Goal: Task Accomplishment & Management: Complete application form

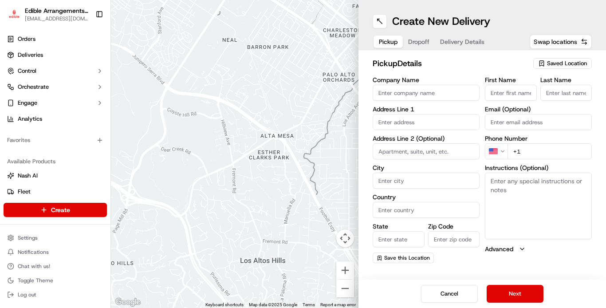
click at [413, 90] on input "Company Name" at bounding box center [425, 93] width 107 height 16
type input "Edible Arrangements"
click at [446, 128] on input "text" at bounding box center [425, 122] width 107 height 16
type input "[GEOGRAPHIC_DATA]"
type input "108"
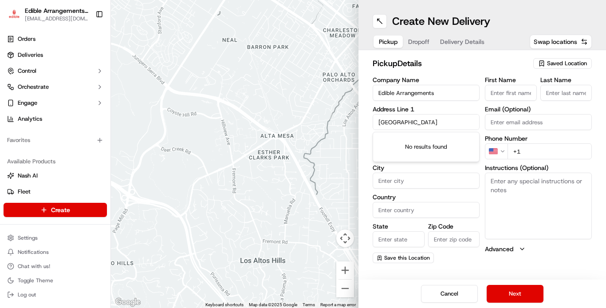
type input "Woodbury"
type input "[GEOGRAPHIC_DATA]"
type input "[US_STATE]"
type input "55119"
type input "[PERSON_NAME]"
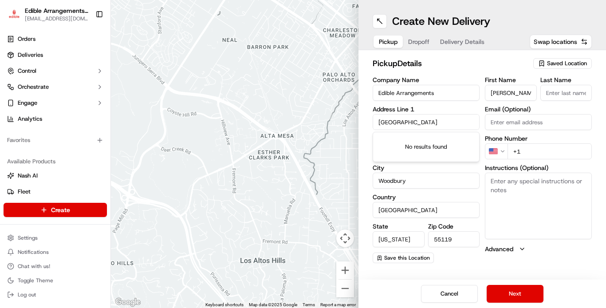
type input "[PERSON_NAME]"
type input "[EMAIL_ADDRESS][DOMAIN_NAME]"
type input "[PHONE_NUMBER]"
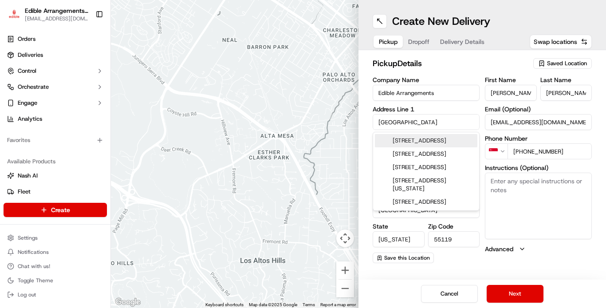
click at [463, 147] on div "[STREET_ADDRESS]" at bounding box center [426, 140] width 102 height 13
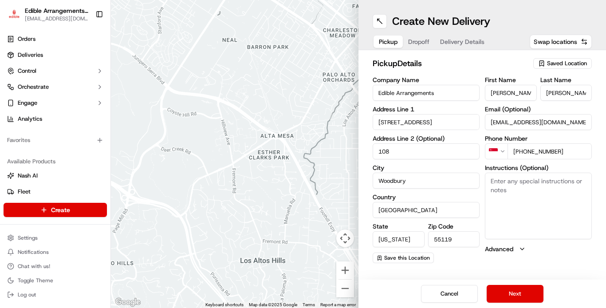
type input "[STREET_ADDRESS]"
type input "MN"
type input "55125"
type input "[GEOGRAPHIC_DATA]"
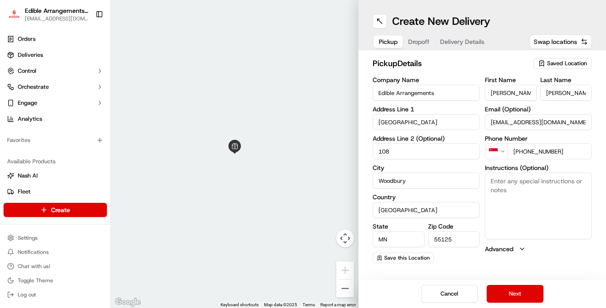
type input "108"
drag, startPoint x: 543, startPoint y: 153, endPoint x: 481, endPoint y: 175, distance: 66.0
click at [481, 175] on div "Company Name Edible Arrangements Address Line 1 [GEOGRAPHIC_DATA] Address Line …" at bounding box center [481, 170] width 219 height 186
type input "[PHONE_NUMBER]"
click at [548, 65] on span "Saved Location" at bounding box center [567, 63] width 40 height 8
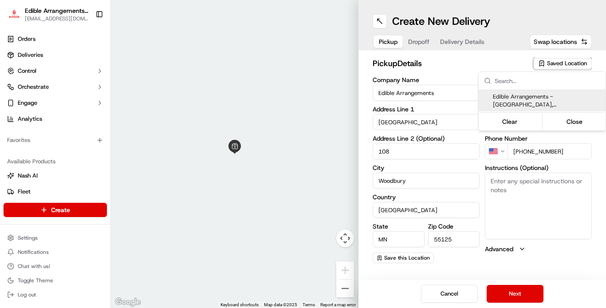
click at [521, 104] on span "Edible Arrangements - [GEOGRAPHIC_DATA], [GEOGRAPHIC_DATA] (MN1193)" at bounding box center [547, 101] width 109 height 16
type input "Edible Arrangements - [GEOGRAPHIC_DATA], [GEOGRAPHIC_DATA]"
type input "Suite 108"
type input "US"
type input "[EMAIL_ADDRESS][DOMAIN_NAME]"
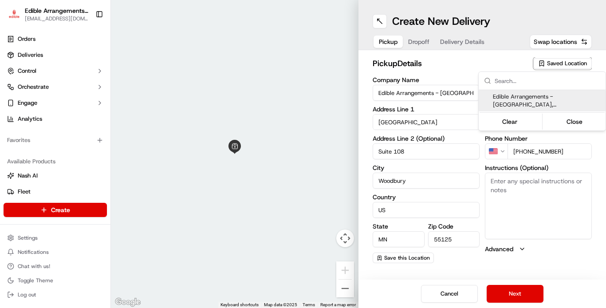
type input "[PHONE_NUMBER]"
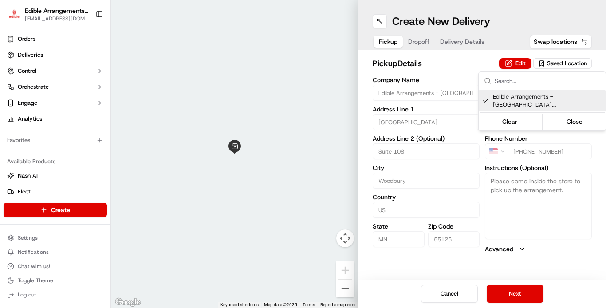
click at [504, 290] on html "Edible Arrangements - [GEOGRAPHIC_DATA], [GEOGRAPHIC_DATA] [EMAIL_ADDRESS][DOMA…" at bounding box center [303, 154] width 606 height 308
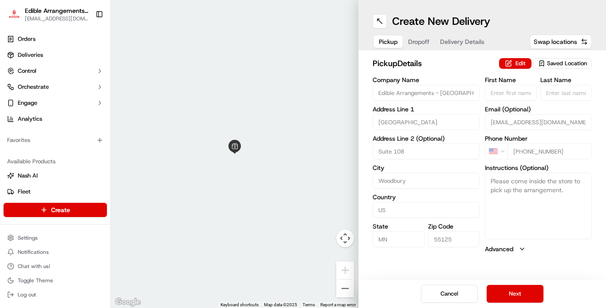
click at [552, 121] on input "[EMAIL_ADDRESS][DOMAIN_NAME]" at bounding box center [538, 122] width 107 height 16
click at [545, 125] on input "[EMAIL_ADDRESS][DOMAIN_NAME]" at bounding box center [538, 122] width 107 height 16
click at [521, 65] on button "Edit" at bounding box center [515, 63] width 32 height 11
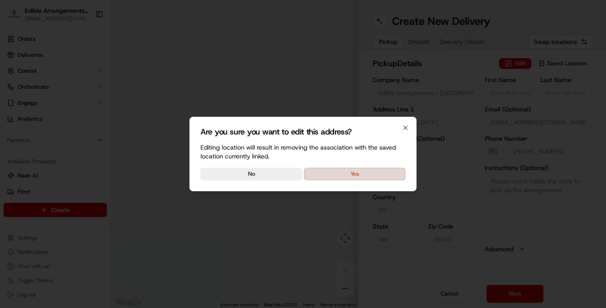
click at [320, 171] on button "Yes" at bounding box center [355, 174] width 102 height 12
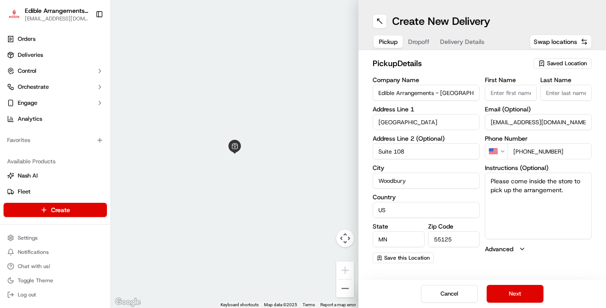
click at [512, 120] on input "[EMAIL_ADDRESS][DOMAIN_NAME]" at bounding box center [538, 122] width 107 height 16
click at [513, 120] on input "[EMAIL_ADDRESS][DOMAIN_NAME]" at bounding box center [538, 122] width 107 height 16
click at [577, 119] on input "[EMAIL_ADDRESS][DOMAIN_NAME]" at bounding box center [538, 122] width 107 height 16
type input "[EMAIL_ADDRESS][DOMAIN_NAME]"
click at [470, 94] on input "Edible Arrangements - [GEOGRAPHIC_DATA], [GEOGRAPHIC_DATA]" at bounding box center [425, 93] width 107 height 16
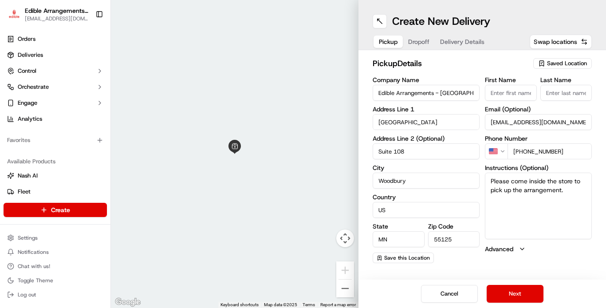
click at [411, 150] on input "Suite 108" at bounding box center [425, 151] width 107 height 16
click at [552, 41] on span "Swap locations" at bounding box center [554, 41] width 43 height 9
type input "+1"
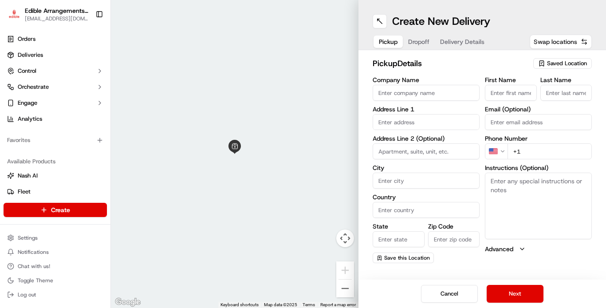
click at [552, 41] on span "Swap locations" at bounding box center [554, 41] width 43 height 9
type input "Edible Arrangements - [GEOGRAPHIC_DATA], [GEOGRAPHIC_DATA]"
type input "[GEOGRAPHIC_DATA]"
type input "Suite 108"
type input "Woodbury"
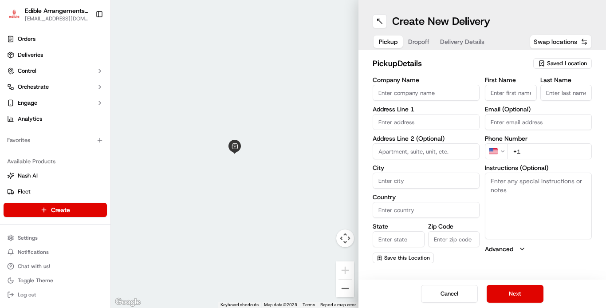
type input "US"
type input "MN"
type input "55125"
type input "[EMAIL_ADDRESS][DOMAIN_NAME]"
type input "[PHONE_NUMBER]"
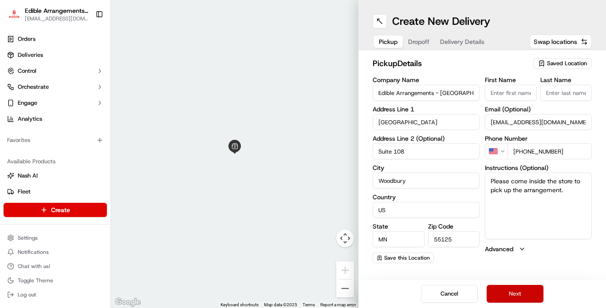
click at [504, 293] on button "Next" at bounding box center [514, 294] width 57 height 18
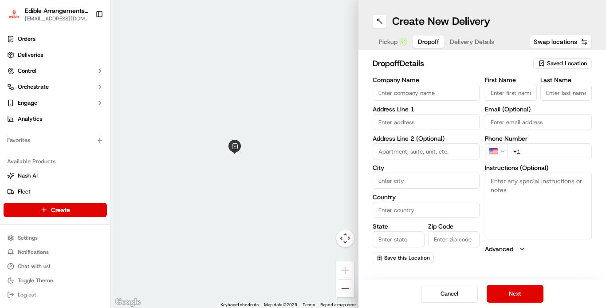
click at [413, 93] on input "Company Name" at bounding box center [425, 93] width 107 height 16
drag, startPoint x: 426, startPoint y: 92, endPoint x: 435, endPoint y: 118, distance: 27.4
click at [426, 93] on input "[GEOGRAPHIC_DATA]" at bounding box center [425, 93] width 107 height 16
click at [465, 92] on input "[GEOGRAPHIC_DATA]" at bounding box center [425, 93] width 107 height 16
type input "[GEOGRAPHIC_DATA]"
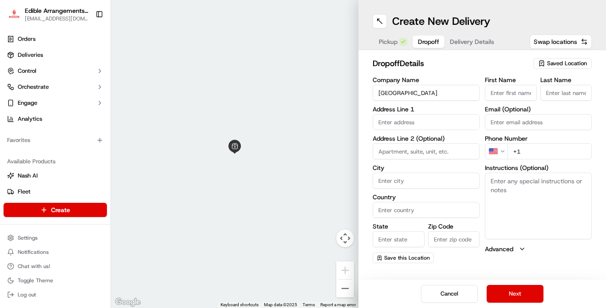
click at [498, 93] on input "First Name" at bounding box center [511, 93] width 52 height 16
type input "Mandi"
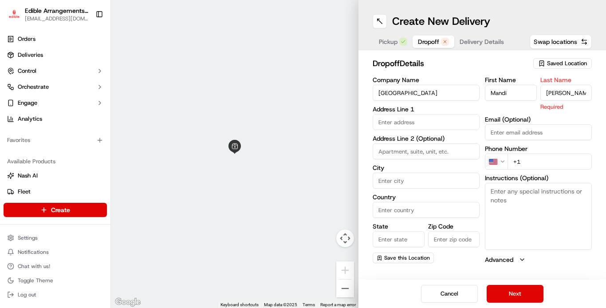
type input "[PERSON_NAME]"
click at [431, 122] on input "text" at bounding box center [425, 122] width 107 height 16
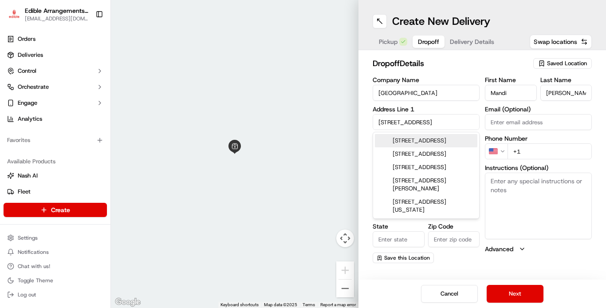
click at [423, 146] on div "[STREET_ADDRESS]" at bounding box center [426, 140] width 102 height 13
type input "[STREET_ADDRESS][PERSON_NAME]"
type input "[GEOGRAPHIC_DATA]"
type input "MN"
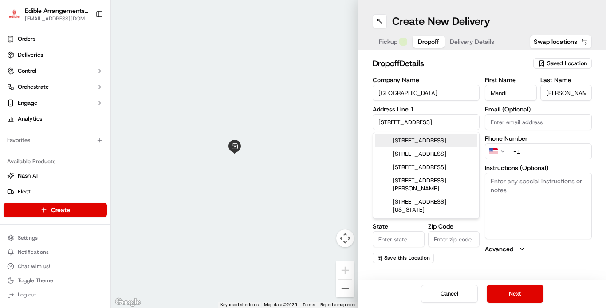
type input "55057"
type input "[STREET_ADDRESS]"
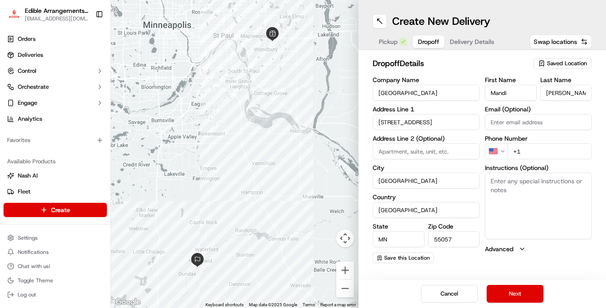
click at [526, 151] on input "+1" at bounding box center [549, 151] width 84 height 16
type input "[PHONE_NUMBER]"
click at [508, 184] on textarea "Instructions (Optional)" at bounding box center [538, 205] width 107 height 67
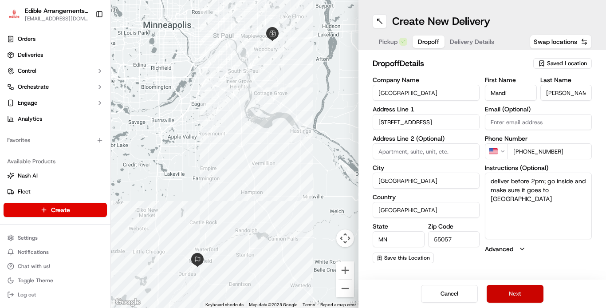
type textarea "deliver before 2pm; go inside and make sure it goes to [GEOGRAPHIC_DATA]"
click at [501, 292] on button "Next" at bounding box center [514, 294] width 57 height 18
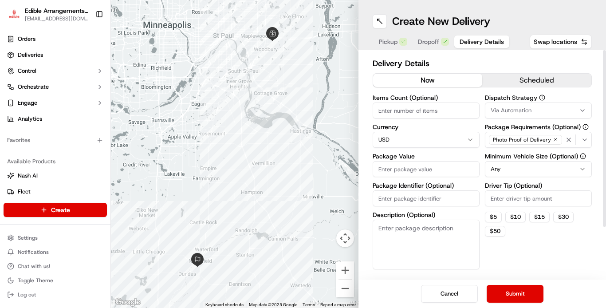
click at [419, 111] on input "Items Count (Optional)" at bounding box center [425, 110] width 107 height 16
type input "1"
click at [414, 168] on input "Package Value" at bounding box center [425, 169] width 107 height 16
type input "113.78"
click at [521, 201] on input "Driver Tip (Optional)" at bounding box center [538, 198] width 107 height 16
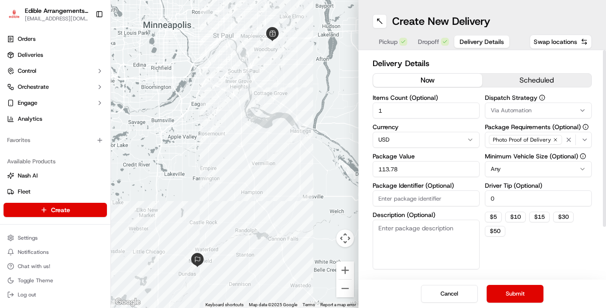
type input "0"
click at [540, 82] on button "scheduled" at bounding box center [536, 80] width 109 height 13
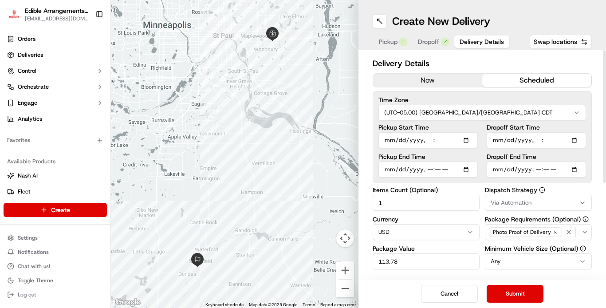
click at [421, 140] on input "Pickup Start Time" at bounding box center [427, 140] width 99 height 16
click at [465, 140] on input "Pickup Start Time" at bounding box center [427, 140] width 99 height 16
click at [513, 291] on button "Submit" at bounding box center [514, 294] width 57 height 18
type input "[DATE]T11:30"
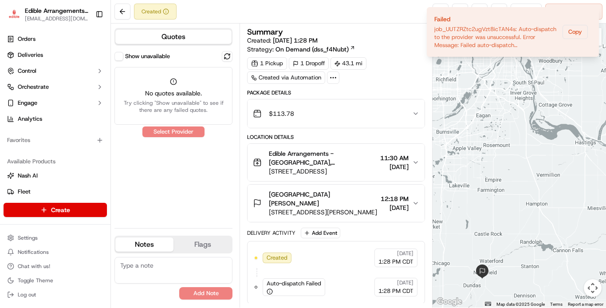
click at [118, 58] on button "Show unavailable" at bounding box center [118, 56] width 9 height 9
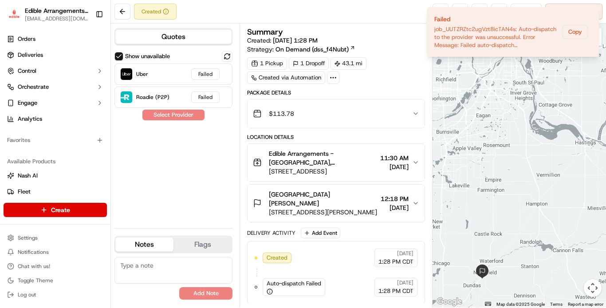
scroll to position [1, 0]
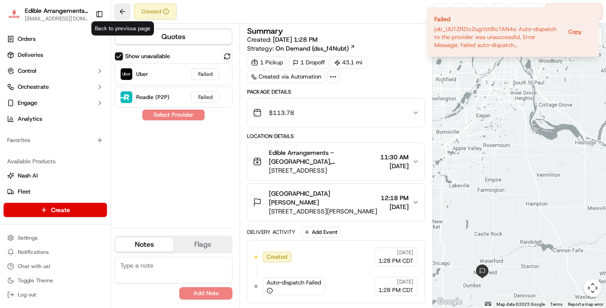
click at [125, 16] on button at bounding box center [122, 12] width 16 height 16
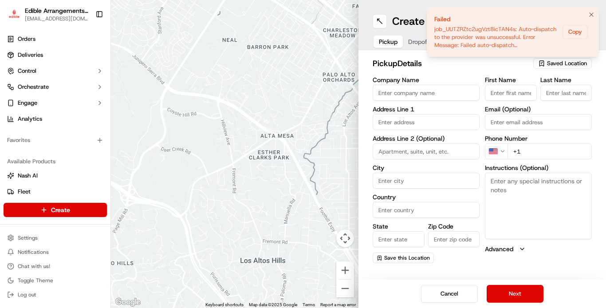
click at [555, 42] on div "job_UUTZRZtc2ugVzt8icTAN4s: Auto-dispatch to the provider was unsuccessful. Err…" at bounding box center [496, 37] width 125 height 24
click at [591, 13] on icon "Notifications (F8)" at bounding box center [591, 14] width 7 height 7
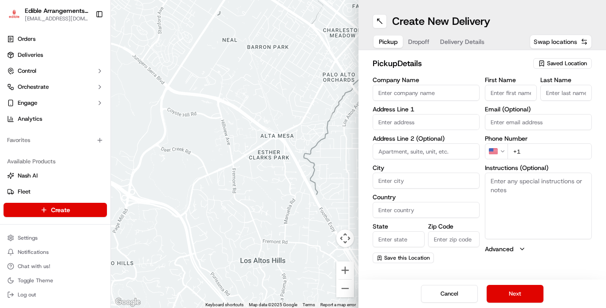
click at [565, 43] on span "Swap locations" at bounding box center [554, 41] width 43 height 9
click at [562, 65] on span "Saved Location" at bounding box center [567, 63] width 40 height 8
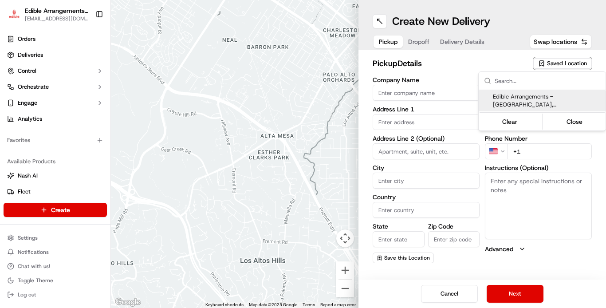
click at [529, 98] on span "Edible Arrangements - [GEOGRAPHIC_DATA], [GEOGRAPHIC_DATA] (MN1193)" at bounding box center [547, 101] width 109 height 16
type input "Edible Arrangements - [GEOGRAPHIC_DATA], [GEOGRAPHIC_DATA]"
type input "[GEOGRAPHIC_DATA]"
type input "Suite 108"
type input "Woodbury"
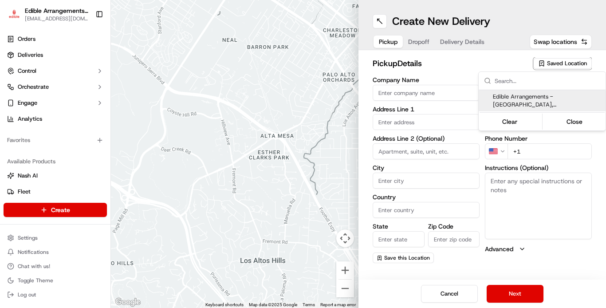
type input "US"
type input "MN"
type input "55125"
type input "[EMAIL_ADDRESS][DOMAIN_NAME]"
type input "[PHONE_NUMBER]"
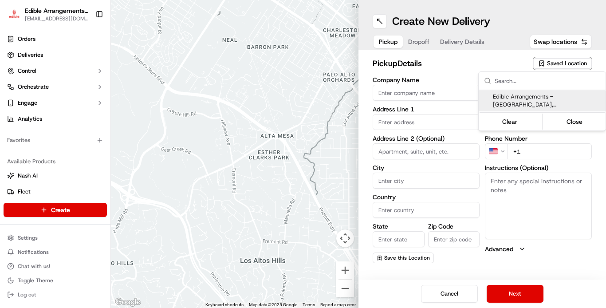
type textarea "Please come inside the store to pick up the arrangement."
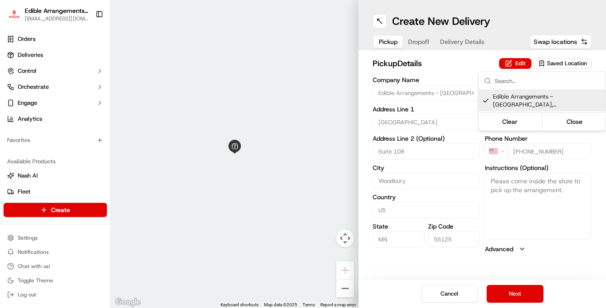
click at [457, 164] on html "Edible Arrangements - [GEOGRAPHIC_DATA], [GEOGRAPHIC_DATA] [EMAIL_ADDRESS][DOMA…" at bounding box center [303, 154] width 606 height 308
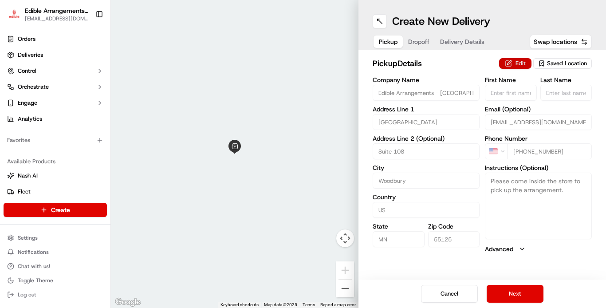
click at [518, 63] on button "Edit" at bounding box center [515, 63] width 32 height 11
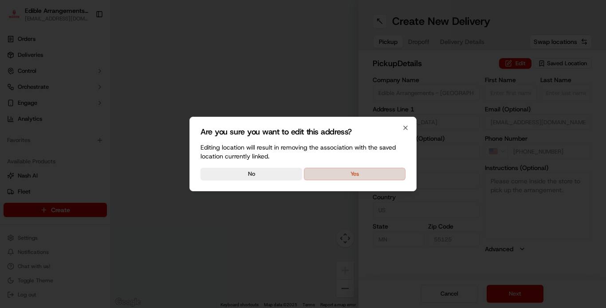
click at [321, 172] on button "Yes" at bounding box center [355, 174] width 102 height 12
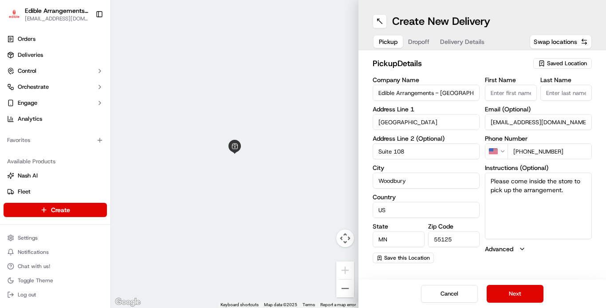
click at [512, 121] on input "[EMAIL_ADDRESS][DOMAIN_NAME]" at bounding box center [538, 122] width 107 height 16
type input "[EMAIL_ADDRESS][DOMAIN_NAME]"
click at [522, 292] on button "Next" at bounding box center [514, 294] width 57 height 18
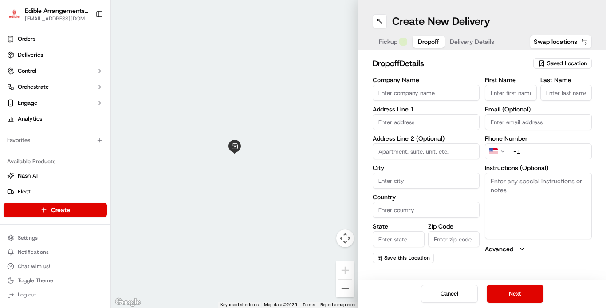
click at [552, 62] on span "Saved Location" at bounding box center [567, 63] width 40 height 8
click at [519, 84] on input "text" at bounding box center [547, 81] width 106 height 18
click at [574, 61] on html "Edible Arrangements - [GEOGRAPHIC_DATA], [GEOGRAPHIC_DATA] [EMAIL_ADDRESS][DOMA…" at bounding box center [303, 154] width 606 height 308
click at [427, 91] on input "Company Name" at bounding box center [425, 93] width 107 height 16
type input "Edible Arrangements - [GEOGRAPHIC_DATA], [GEOGRAPHIC_DATA]"
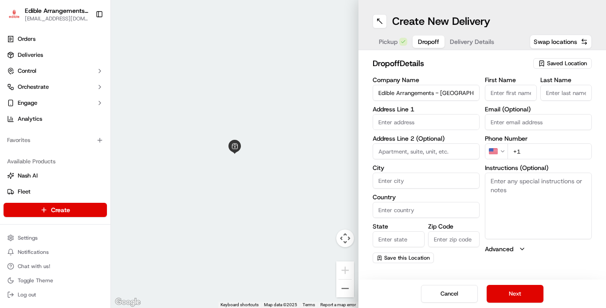
type input "[GEOGRAPHIC_DATA]"
type input "Suite 108"
type input "Woodbury"
type input "[GEOGRAPHIC_DATA]"
type input "MN"
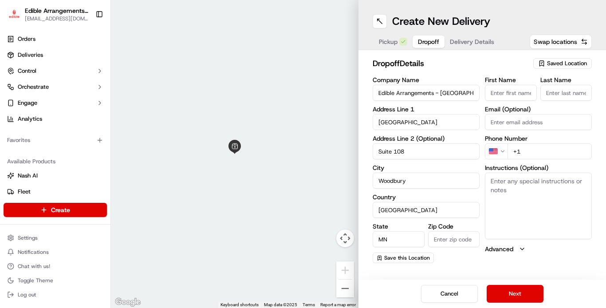
type input "55125"
type input "[EMAIL_ADDRESS][DOMAIN_NAME]"
type input "[PHONE_NUMBER]"
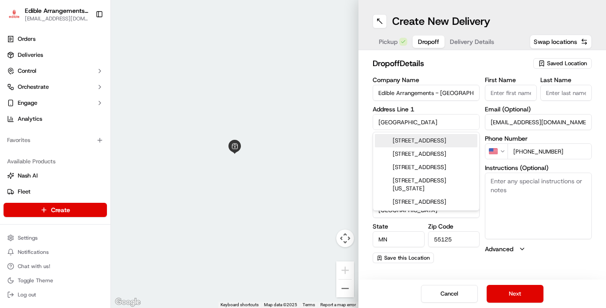
click at [512, 123] on input "[EMAIL_ADDRESS][DOMAIN_NAME]" at bounding box center [538, 122] width 107 height 16
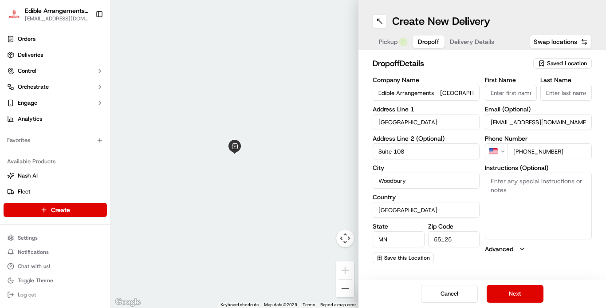
type input "[EMAIL_ADDRESS][DOMAIN_NAME]"
click at [539, 202] on textarea "Instructions (Optional)" at bounding box center [538, 205] width 107 height 67
click at [515, 290] on button "Next" at bounding box center [514, 294] width 57 height 18
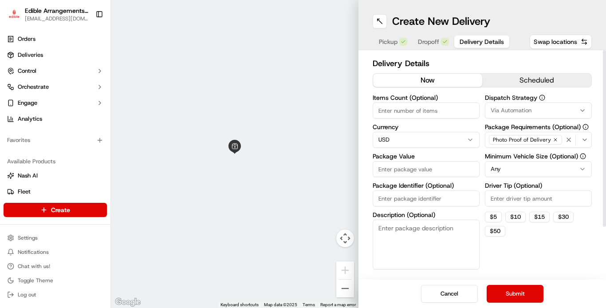
click at [397, 108] on input "Items Count (Optional)" at bounding box center [425, 110] width 107 height 16
type input "1"
click at [416, 169] on input "Package Value" at bounding box center [425, 169] width 107 height 16
type input "113.78"
click at [519, 110] on span "Via Automation" at bounding box center [510, 110] width 41 height 8
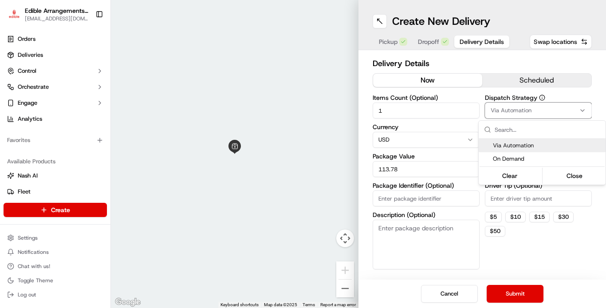
click at [524, 145] on span "Via Automation" at bounding box center [547, 145] width 109 height 8
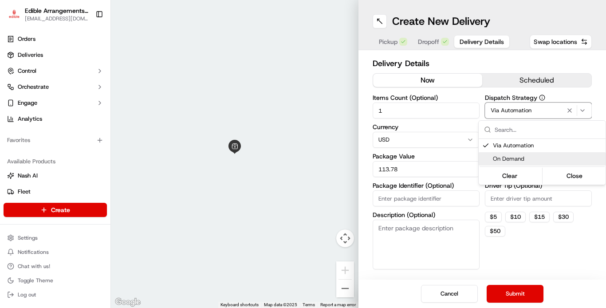
click at [512, 233] on html "Edible Arrangements - [GEOGRAPHIC_DATA], [GEOGRAPHIC_DATA] [EMAIL_ADDRESS][DOMA…" at bounding box center [303, 154] width 606 height 308
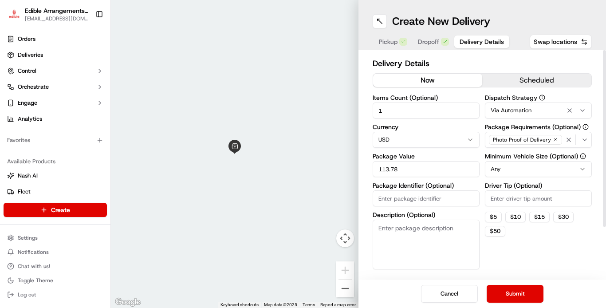
click at [521, 200] on input "Driver Tip (Optional)" at bounding box center [538, 198] width 107 height 16
type input "0"
click at [517, 293] on button "Submit" at bounding box center [514, 294] width 57 height 18
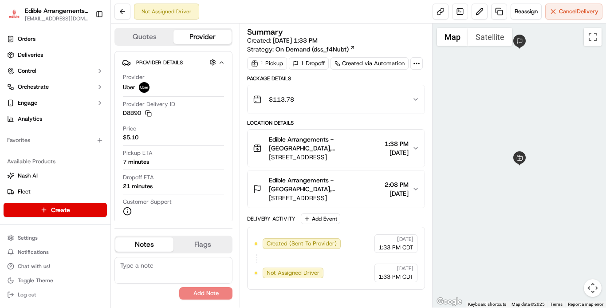
click at [415, 148] on icon "button" at bounding box center [415, 148] width 7 height 7
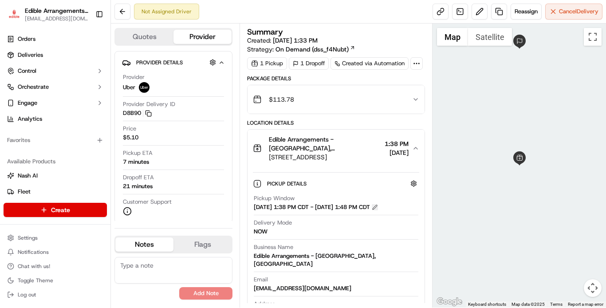
click at [378, 208] on button at bounding box center [375, 207] width 6 height 6
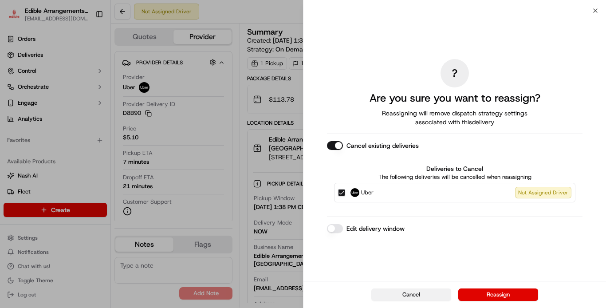
click at [423, 293] on button "Cancel" at bounding box center [411, 294] width 80 height 12
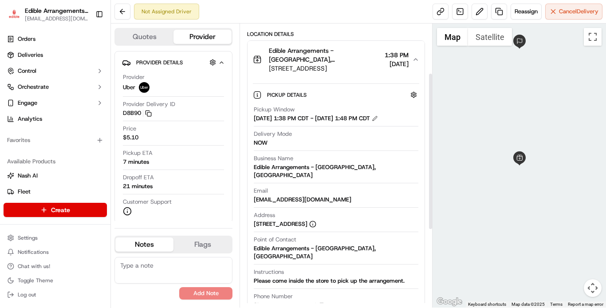
scroll to position [222, 0]
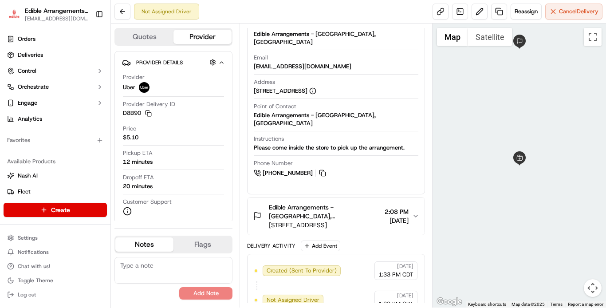
click at [413, 212] on icon "button" at bounding box center [415, 215] width 7 height 7
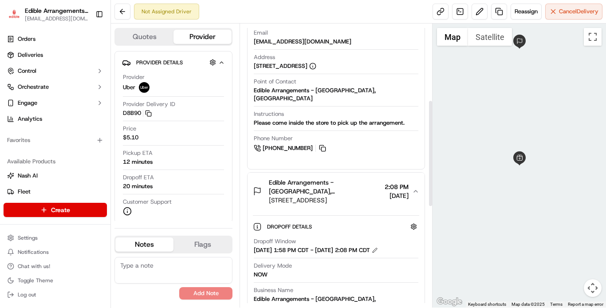
scroll to position [25, 0]
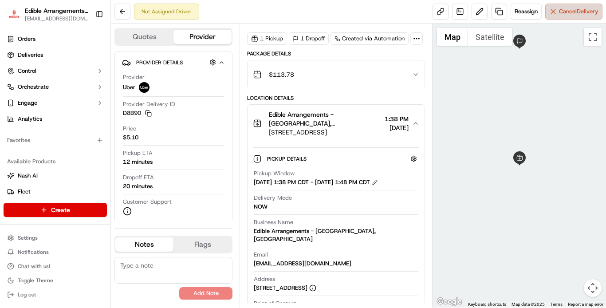
click at [552, 10] on button "Cancel Delivery" at bounding box center [573, 12] width 57 height 16
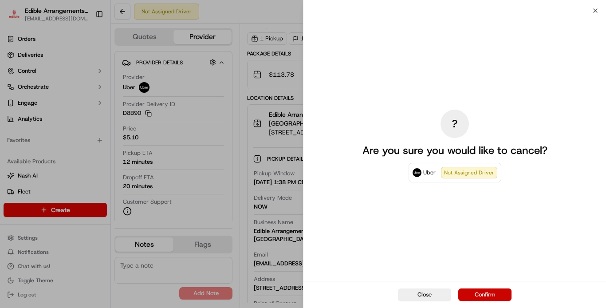
click at [473, 296] on button "Confirm" at bounding box center [484, 294] width 53 height 12
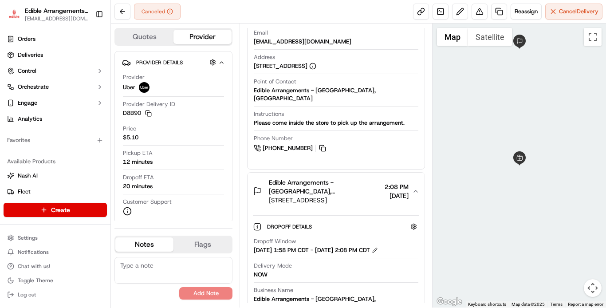
scroll to position [335, 0]
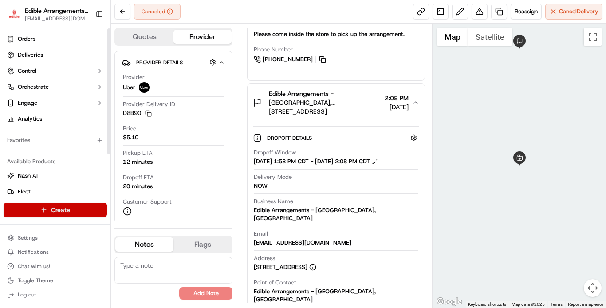
click at [65, 211] on html "Edible Arrangements - [GEOGRAPHIC_DATA], [GEOGRAPHIC_DATA] [EMAIL_ADDRESS][DOMA…" at bounding box center [303, 154] width 606 height 308
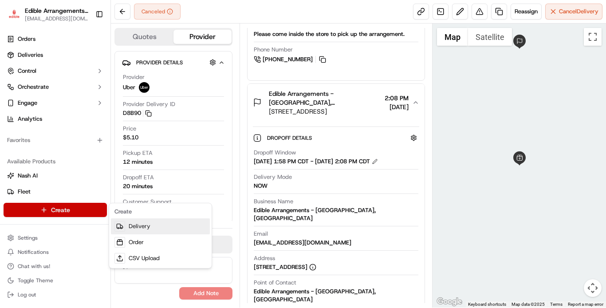
click at [132, 225] on link "Delivery" at bounding box center [160, 226] width 99 height 16
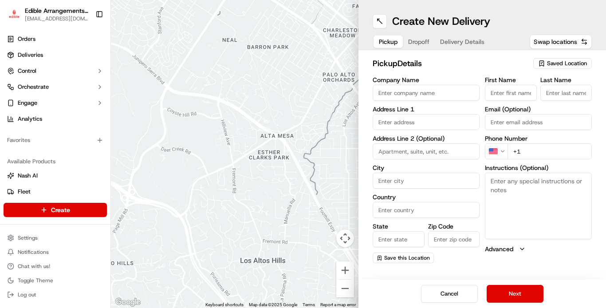
click at [500, 90] on input "First Name" at bounding box center [511, 93] width 52 height 16
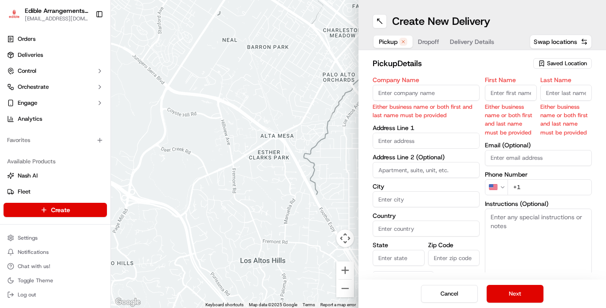
click at [443, 92] on input "Company Name" at bounding box center [425, 93] width 107 height 16
type input "Edible Arrangements - [GEOGRAPHIC_DATA], [GEOGRAPHIC_DATA]"
type input "[GEOGRAPHIC_DATA]"
type input "Suite 108"
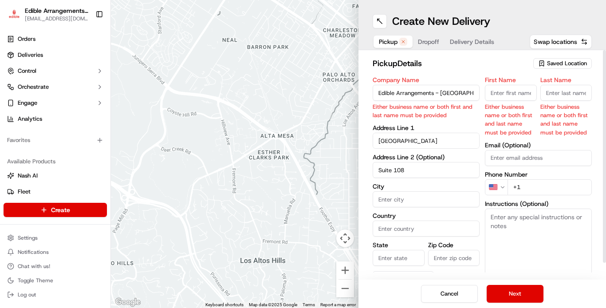
type input "Woodbury"
type input "[GEOGRAPHIC_DATA]"
type input "MN"
type input "55125"
type input "[EMAIL_ADDRESS][DOMAIN_NAME]"
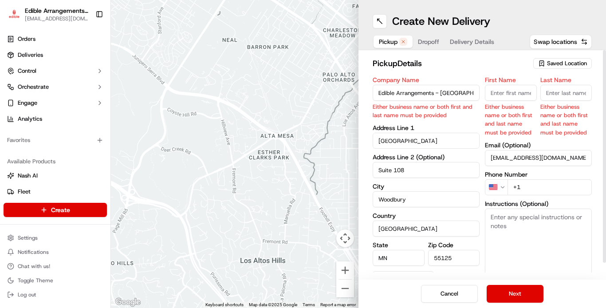
type input "[PHONE_NUMBER]"
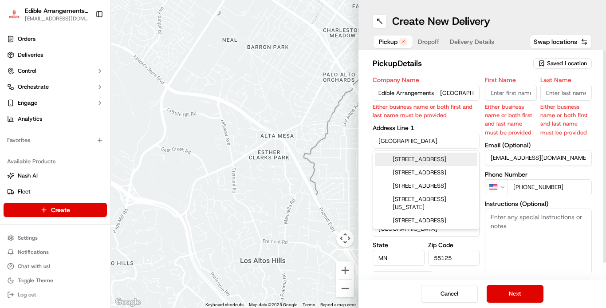
click at [509, 157] on div "First Name Either business name or both first and last name must be provided La…" at bounding box center [538, 183] width 107 height 212
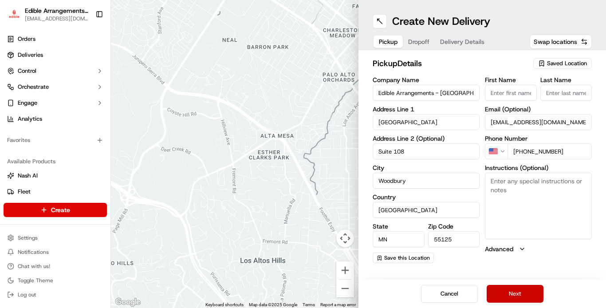
type input "[EMAIL_ADDRESS][DOMAIN_NAME]"
click at [521, 289] on button "Next" at bounding box center [514, 294] width 57 height 18
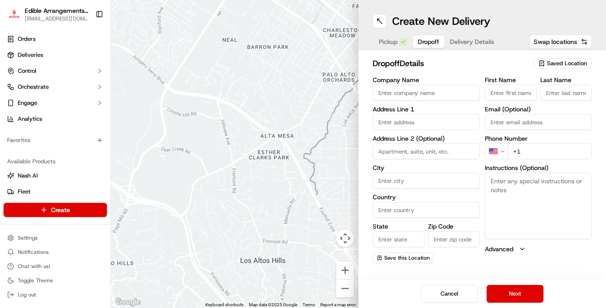
click at [437, 97] on input "Company Name" at bounding box center [425, 93] width 107 height 16
type input "Edible Arrangements - [GEOGRAPHIC_DATA], [GEOGRAPHIC_DATA]"
type input "[GEOGRAPHIC_DATA]"
type input "Suite 108"
type input "Woodbury"
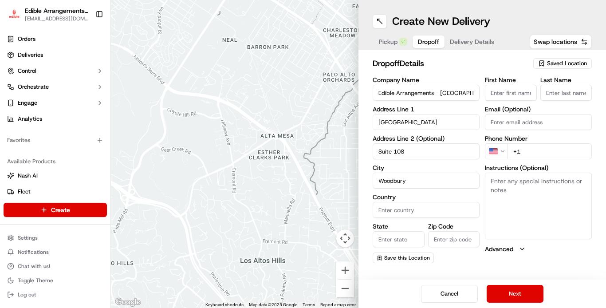
type input "[GEOGRAPHIC_DATA]"
type input "MN"
type input "55125"
type input "[EMAIL_ADDRESS][DOMAIN_NAME]"
type input "[PHONE_NUMBER]"
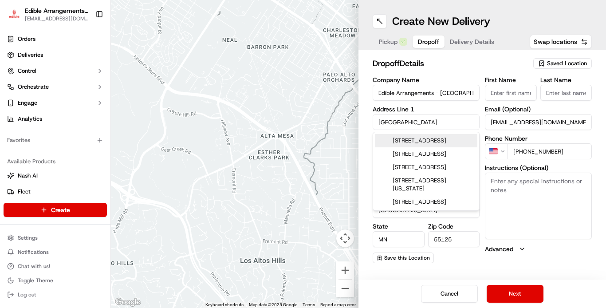
click at [443, 147] on div "[STREET_ADDRESS]" at bounding box center [426, 140] width 102 height 13
type input "[STREET_ADDRESS]"
type input "[GEOGRAPHIC_DATA]"
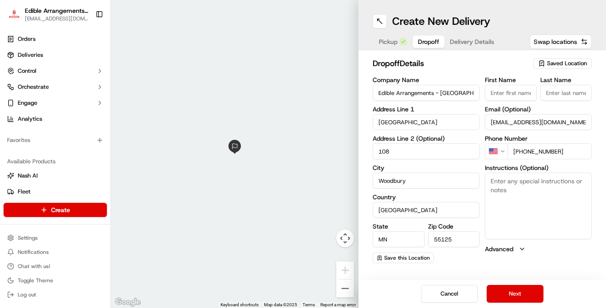
type input "108"
click at [510, 121] on input "[EMAIL_ADDRESS][DOMAIN_NAME]" at bounding box center [538, 122] width 107 height 16
type input "[EMAIL_ADDRESS][DOMAIN_NAME]"
click at [517, 297] on button "Next" at bounding box center [514, 294] width 57 height 18
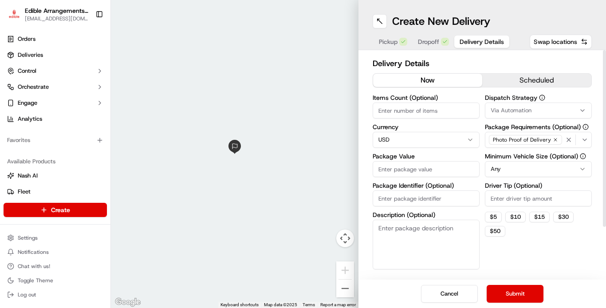
click at [432, 112] on input "Items Count (Optional)" at bounding box center [425, 110] width 107 height 16
type input "1"
click at [429, 172] on input "Package Value" at bounding box center [425, 169] width 107 height 16
type input "113.78"
click at [514, 201] on input "Driver Tip (Optional)" at bounding box center [538, 198] width 107 height 16
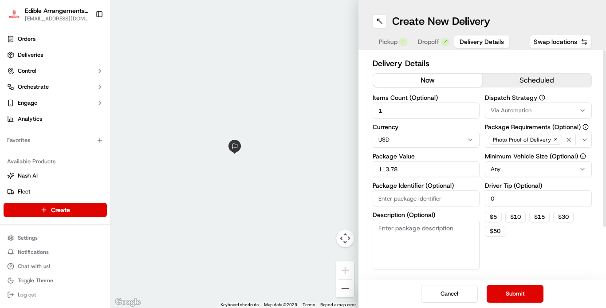
type input "0"
click at [497, 81] on button "scheduled" at bounding box center [536, 80] width 109 height 13
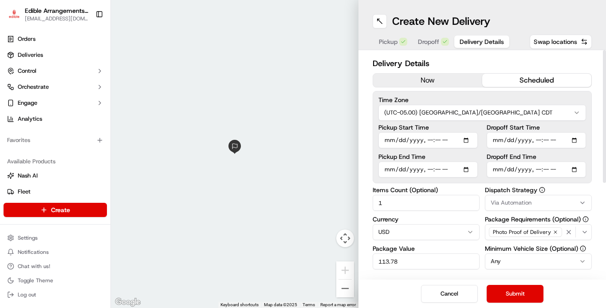
click at [470, 140] on input "Pickup Start Time" at bounding box center [427, 140] width 99 height 16
click at [517, 297] on button "Submit" at bounding box center [514, 294] width 57 height 18
type input "[DATE]T11:30"
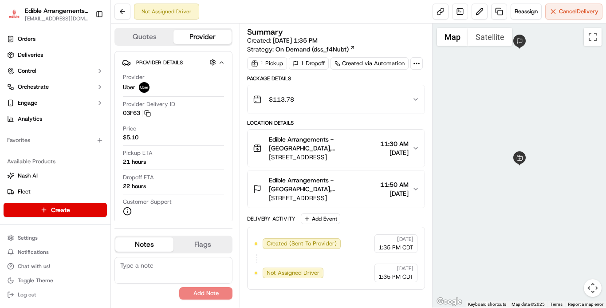
click at [258, 188] on icon "button" at bounding box center [257, 188] width 9 height 9
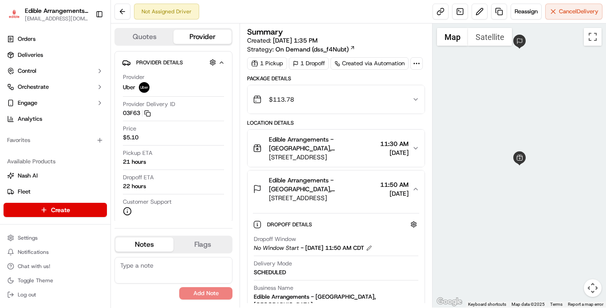
click at [415, 188] on icon "button" at bounding box center [415, 188] width 7 height 7
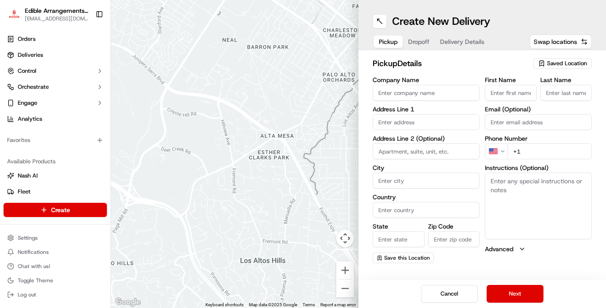
click at [443, 96] on input "Company Name" at bounding box center [425, 93] width 107 height 16
type input "Edible Arrangements - [GEOGRAPHIC_DATA], [GEOGRAPHIC_DATA]"
type input "[GEOGRAPHIC_DATA]"
type input "Suite 108"
type input "Woodbury"
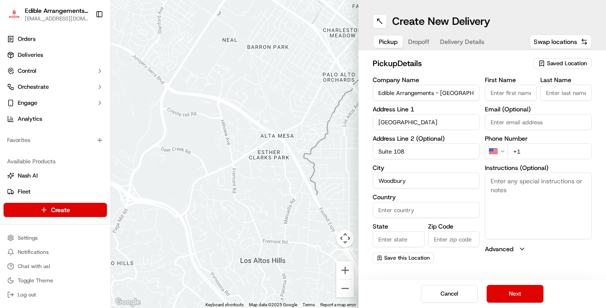
type input "[GEOGRAPHIC_DATA]"
type input "MN"
type input "55125"
type input "[EMAIL_ADDRESS][DOMAIN_NAME]"
type input "[PHONE_NUMBER]"
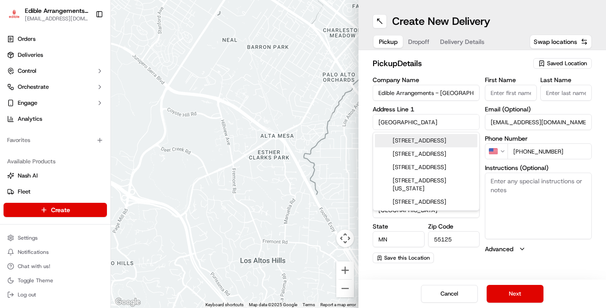
click at [413, 138] on div "[STREET_ADDRESS]" at bounding box center [426, 140] width 102 height 13
type input "[STREET_ADDRESS]"
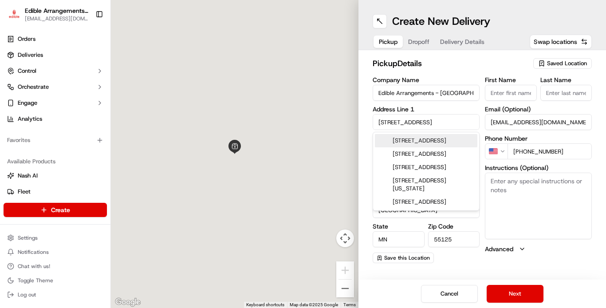
type input "[GEOGRAPHIC_DATA]"
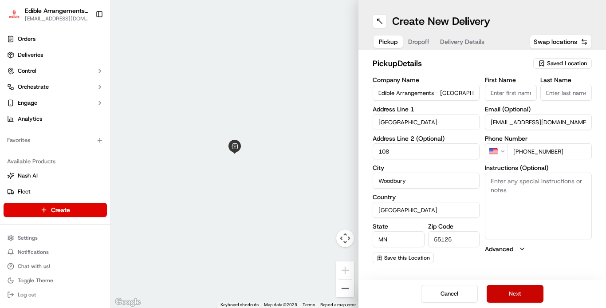
type input "108"
click at [522, 292] on button "Next" at bounding box center [514, 294] width 57 height 18
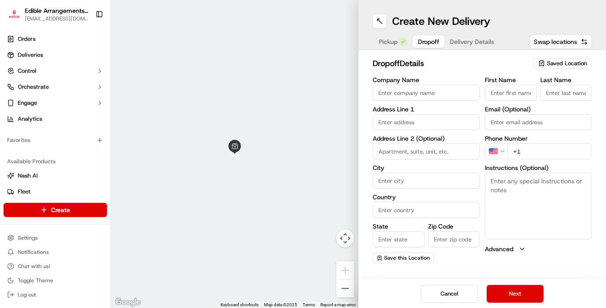
click at [430, 94] on input "Company Name" at bounding box center [425, 93] width 107 height 16
type input "Northfield Rehabilitation"
click at [496, 94] on input "First Name" at bounding box center [511, 93] width 52 height 16
type input "Mandi"
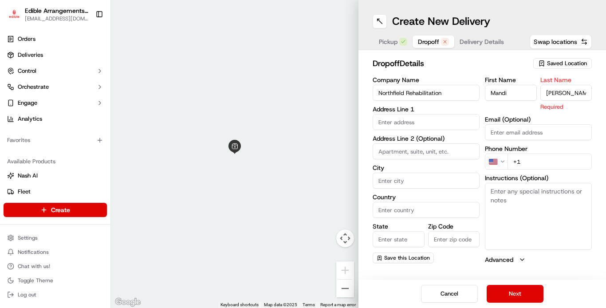
type input "[PERSON_NAME]"
click at [436, 118] on input "text" at bounding box center [425, 122] width 107 height 16
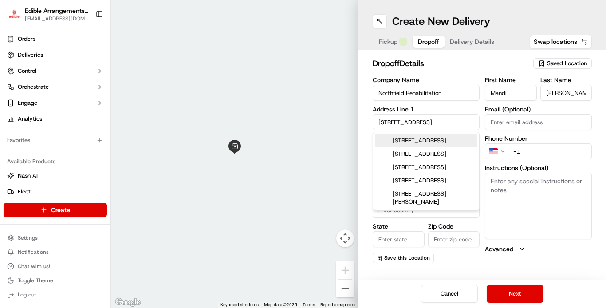
click at [422, 145] on div "[STREET_ADDRESS]" at bounding box center [426, 140] width 102 height 13
type input "[STREET_ADDRESS][PERSON_NAME]"
type input "[GEOGRAPHIC_DATA]"
type input "MN"
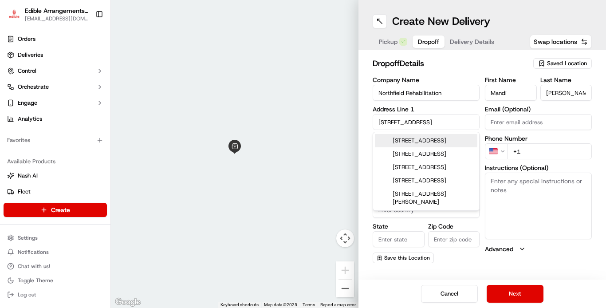
type input "55057"
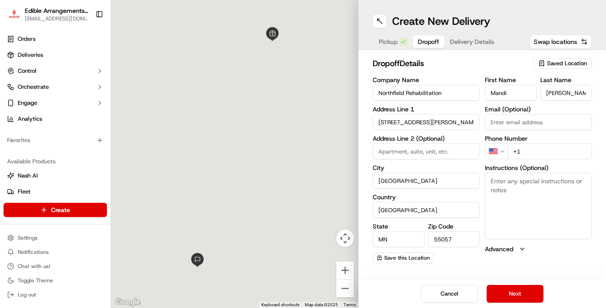
type input "[STREET_ADDRESS]"
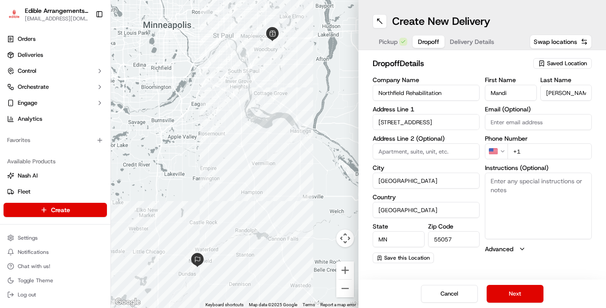
click at [551, 150] on input "+1" at bounding box center [549, 151] width 84 height 16
type input "[PHONE_NUMBER]"
click at [522, 196] on textarea "Instructions (Optional)" at bounding box center [538, 205] width 107 height 67
type textarea "bring into building and make sure [PERSON_NAME] receives it"
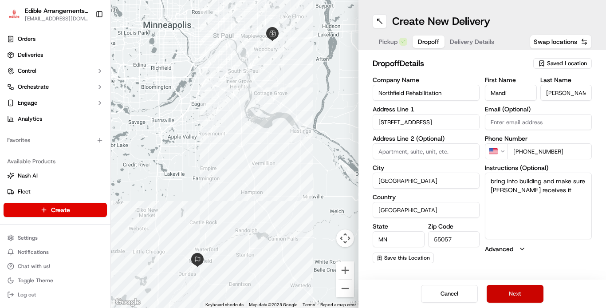
click at [525, 294] on button "Next" at bounding box center [514, 294] width 57 height 18
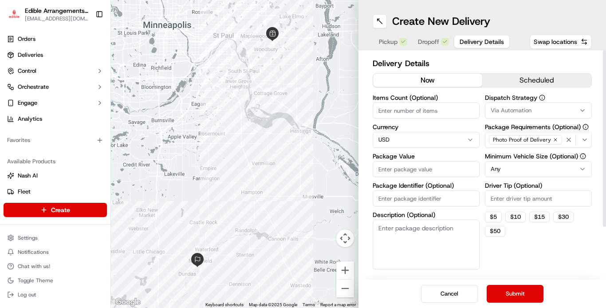
click at [537, 81] on button "scheduled" at bounding box center [536, 80] width 109 height 13
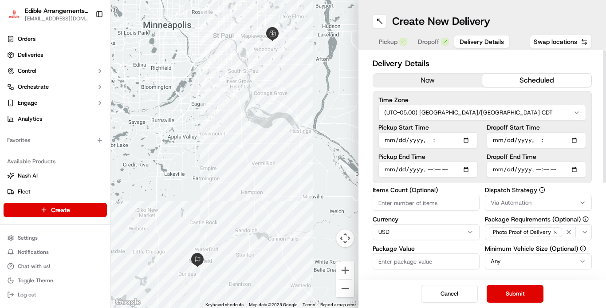
click at [468, 140] on input "Pickup Start Time" at bounding box center [427, 140] width 99 height 16
type input "[DATE]T11:30"
click at [517, 295] on button "Submit" at bounding box center [514, 294] width 57 height 18
click at [425, 201] on input "Items Count (Optional)" at bounding box center [425, 203] width 107 height 16
type input "1"
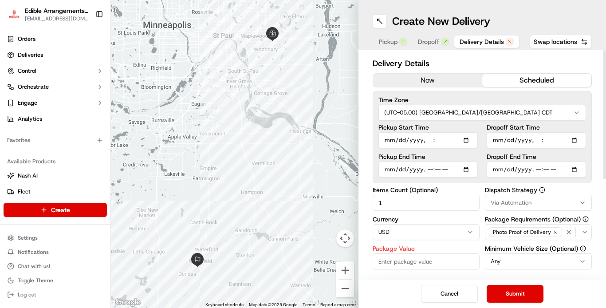
click at [439, 263] on input "Package Value" at bounding box center [425, 261] width 107 height 16
type input "113.78"
click at [511, 293] on button "Submit" at bounding box center [514, 294] width 57 height 18
